Goal: Transaction & Acquisition: Purchase product/service

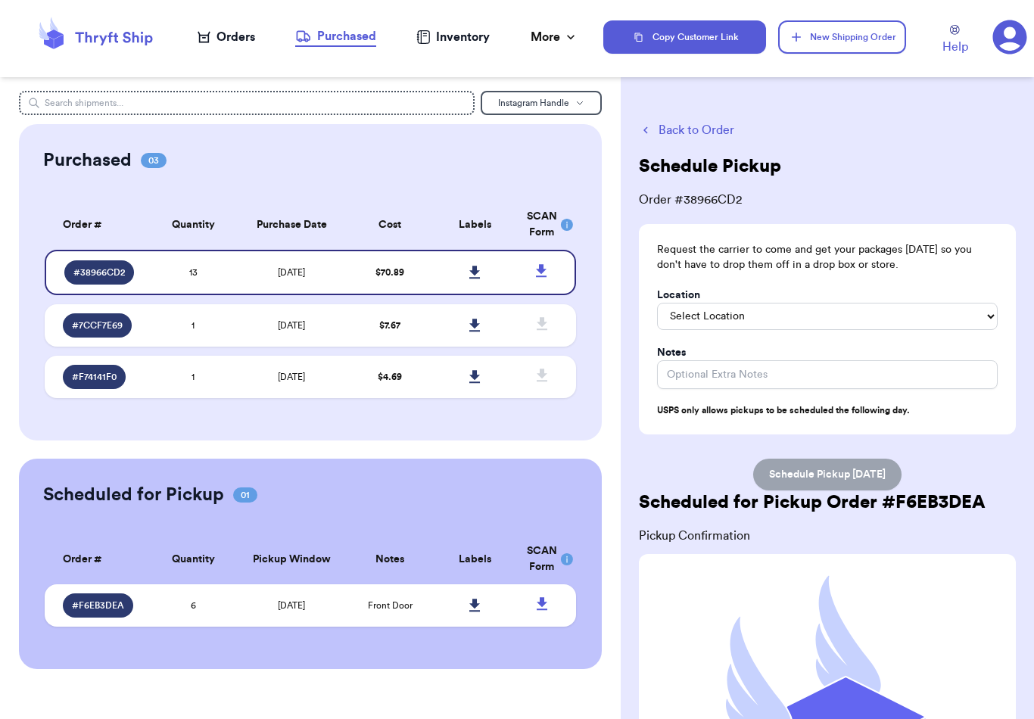
scroll to position [202, 0]
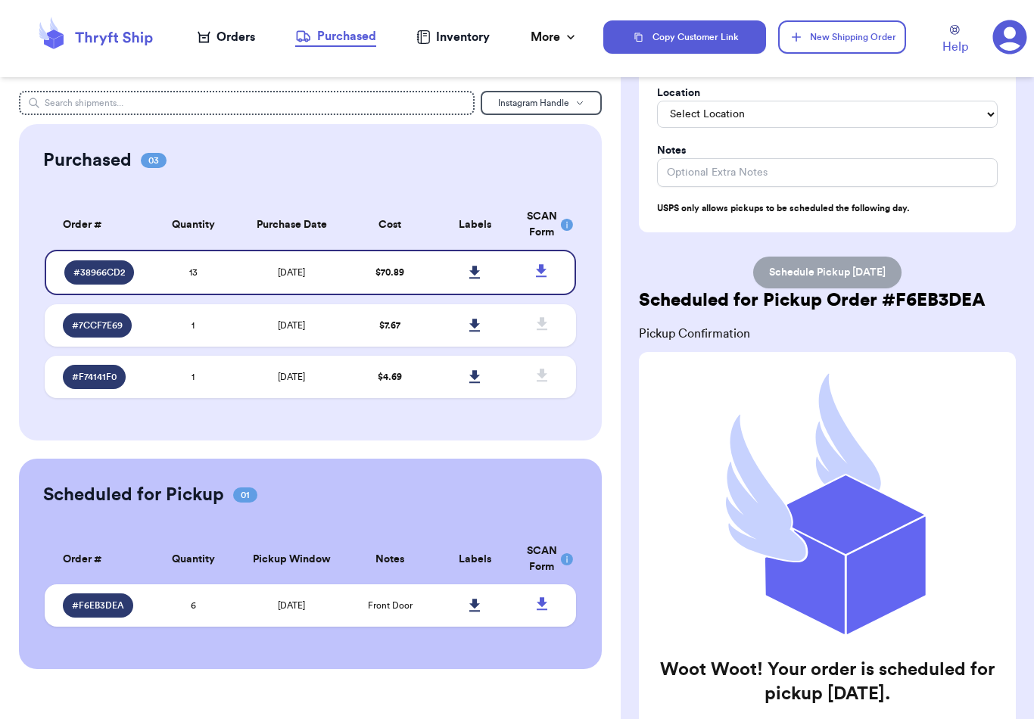
click at [208, 37] on icon at bounding box center [204, 37] width 13 height 11
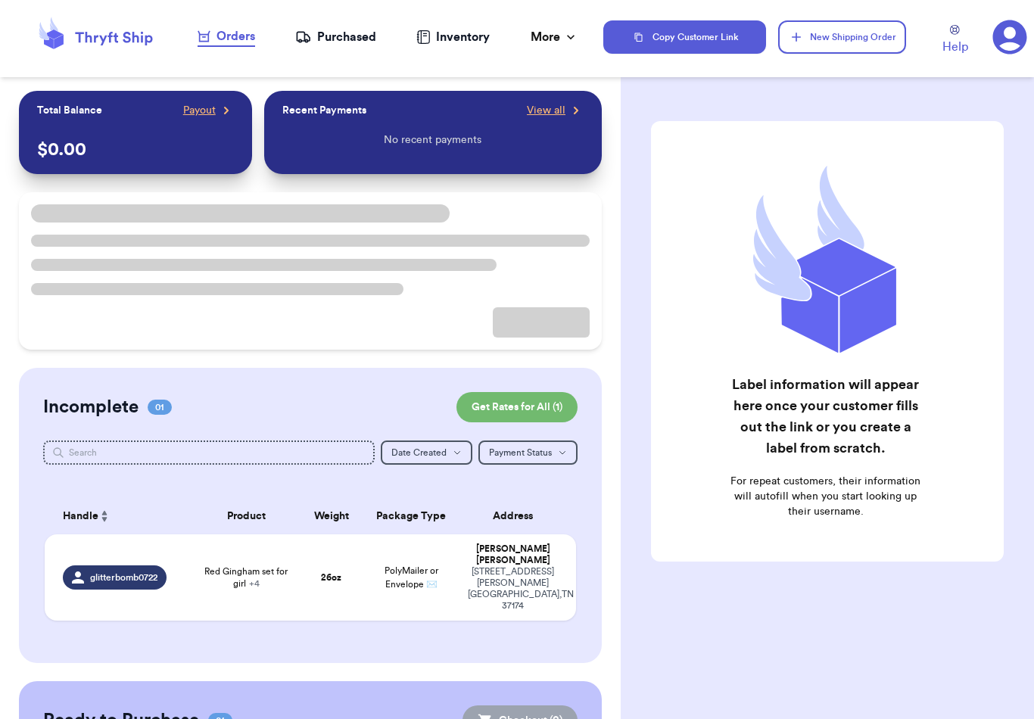
checkbox input "false"
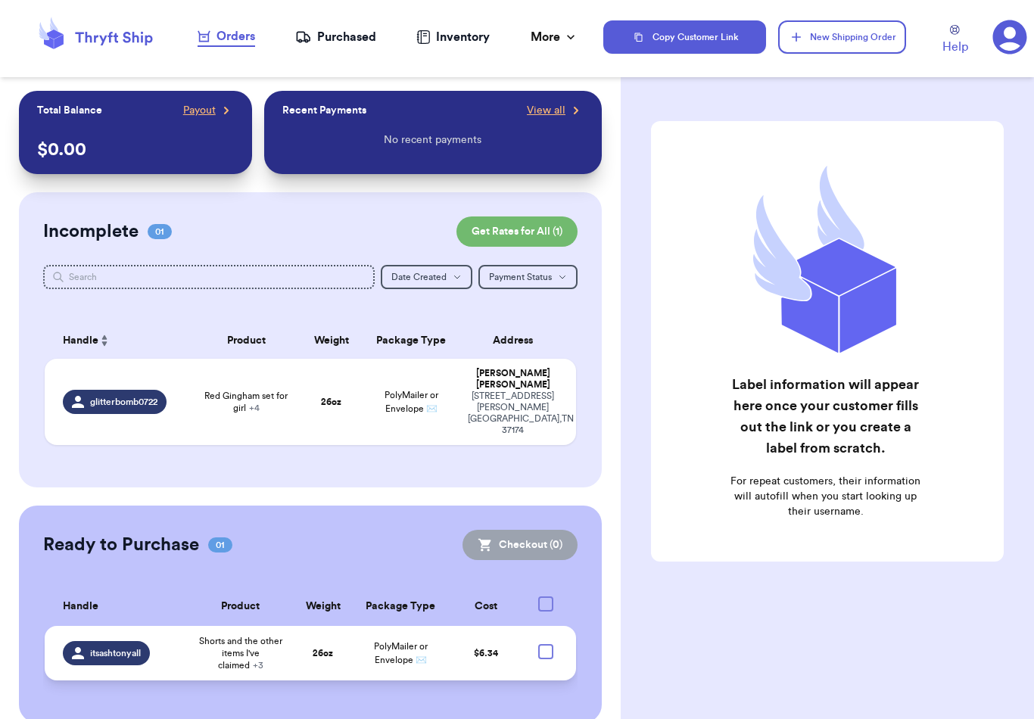
click at [545, 644] on div at bounding box center [545, 651] width 15 height 15
click at [545, 644] on input "checkbox" at bounding box center [545, 644] width 1 height 1
checkbox input "true"
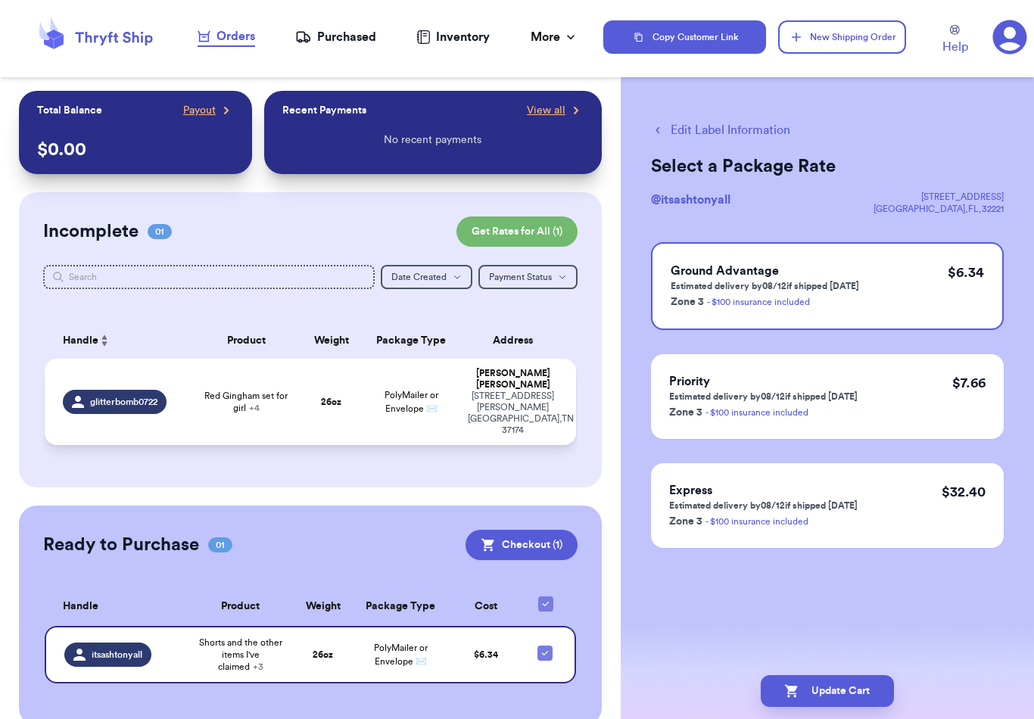
click at [206, 398] on span "Red Gingham set for girl + 4" at bounding box center [246, 402] width 88 height 24
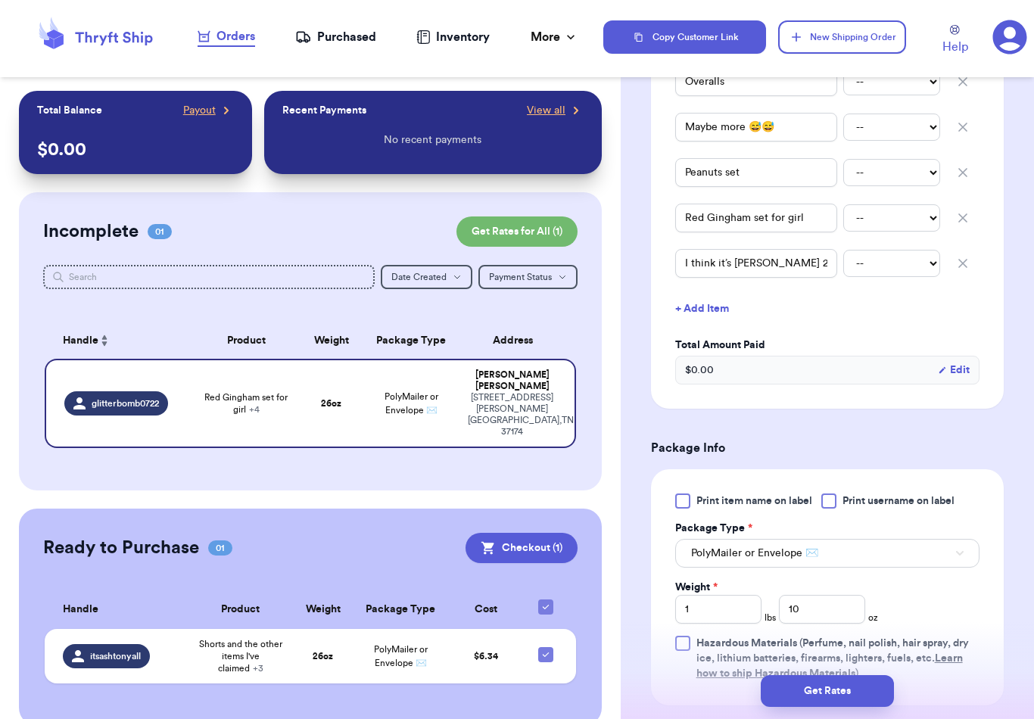
scroll to position [541, 0]
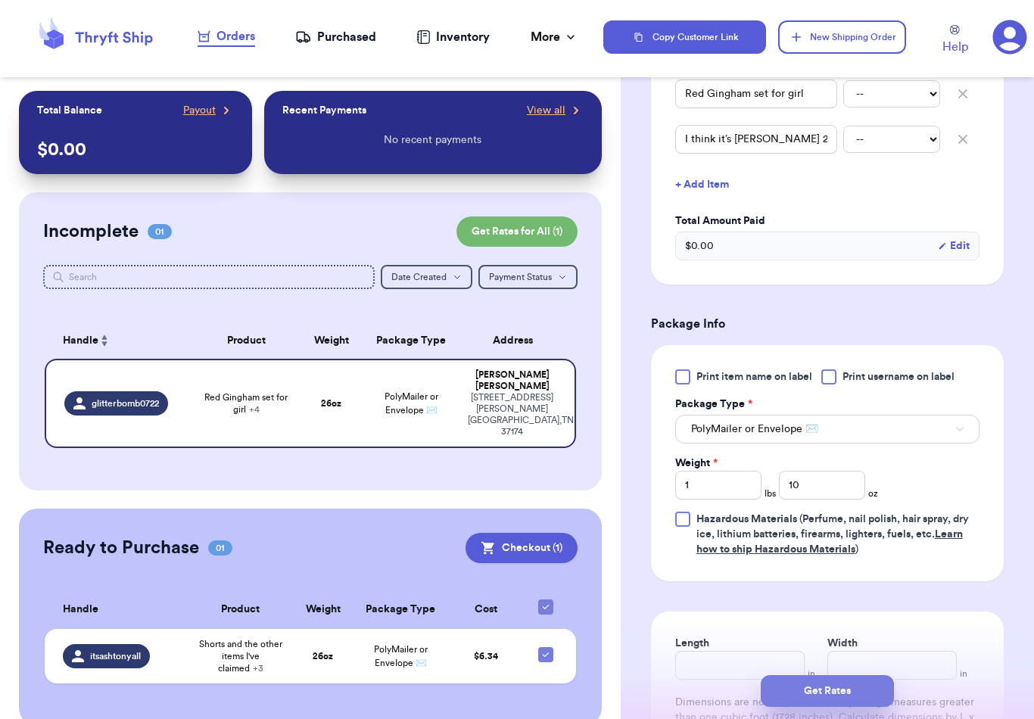
click at [835, 675] on button "Get Rates" at bounding box center [827, 691] width 133 height 32
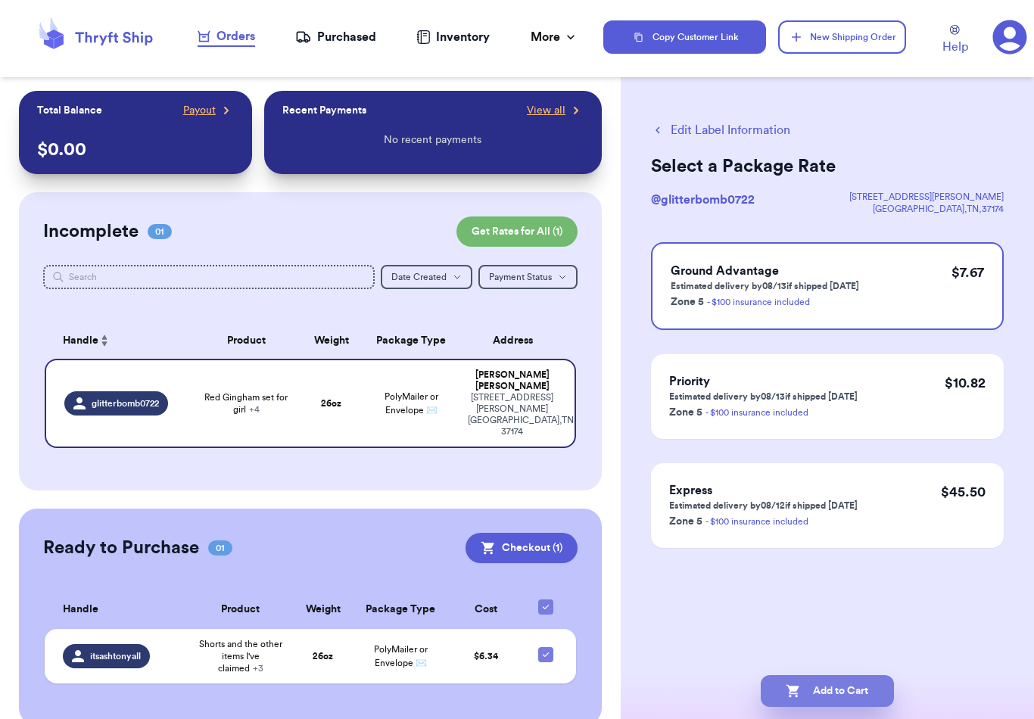
click at [826, 682] on button "Add to Cart" at bounding box center [827, 691] width 133 height 32
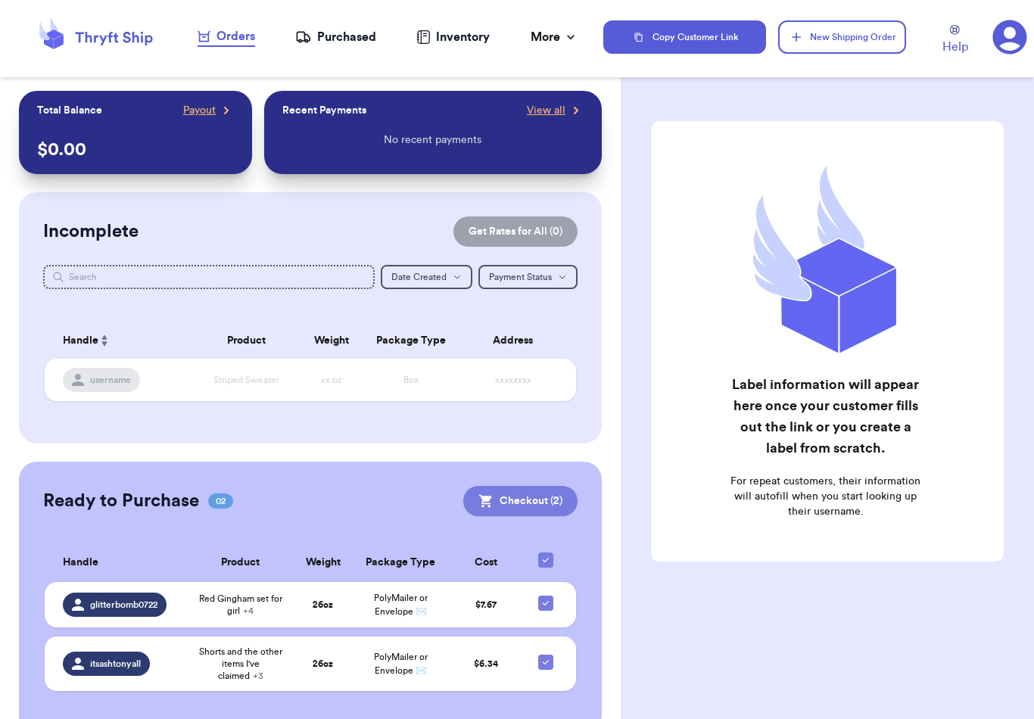
click at [520, 502] on button "Checkout ( 2 )" at bounding box center [520, 501] width 114 height 30
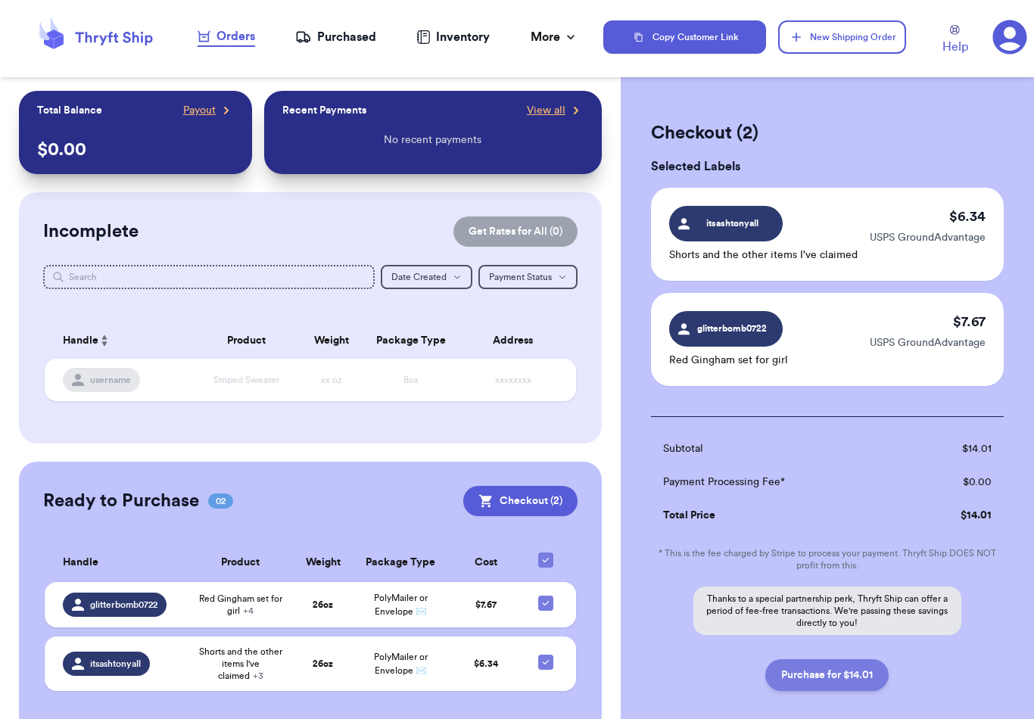
click at [821, 677] on button "Purchase for $14.01" at bounding box center [826, 675] width 123 height 32
checkbox input "false"
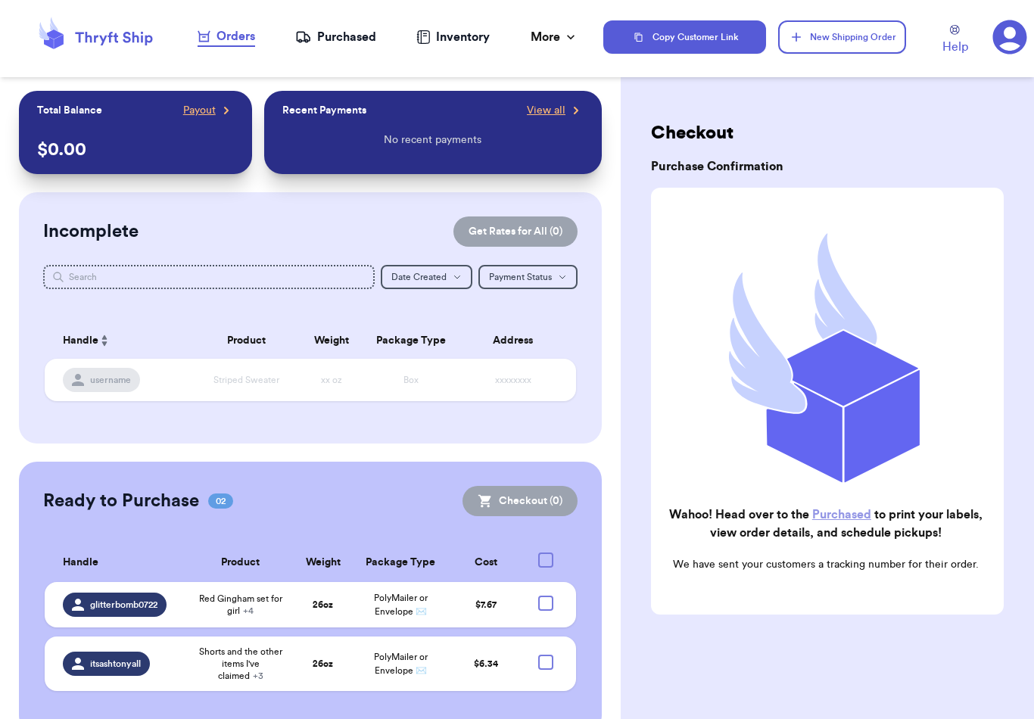
checkbox input "true"
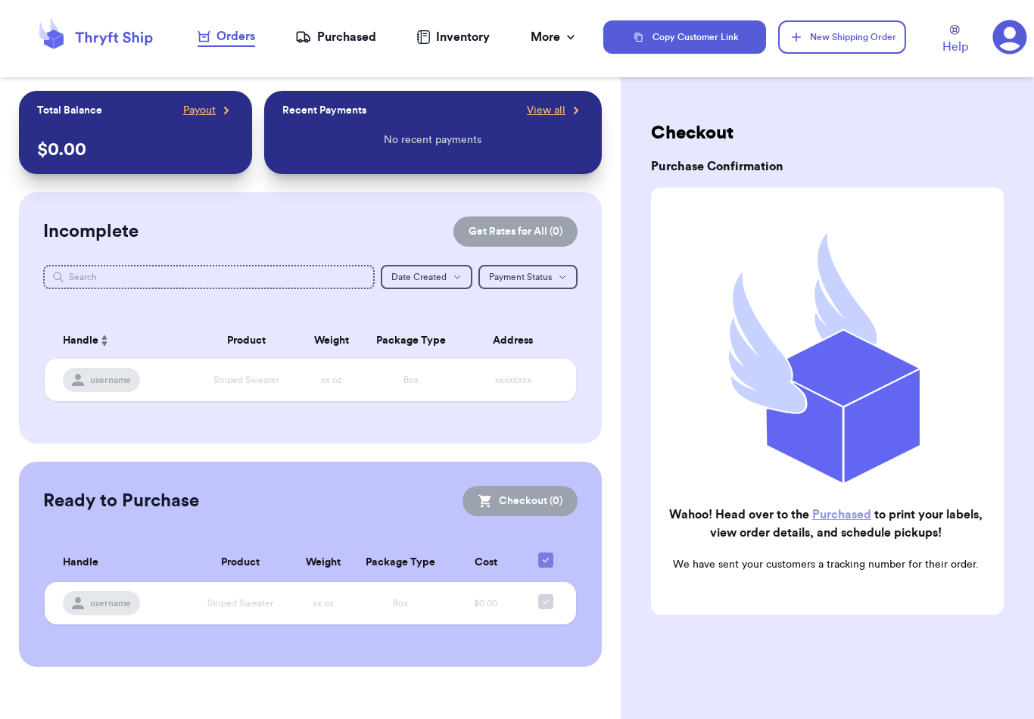
click at [347, 41] on div "Purchased" at bounding box center [335, 37] width 81 height 18
